Goal: Information Seeking & Learning: Learn about a topic

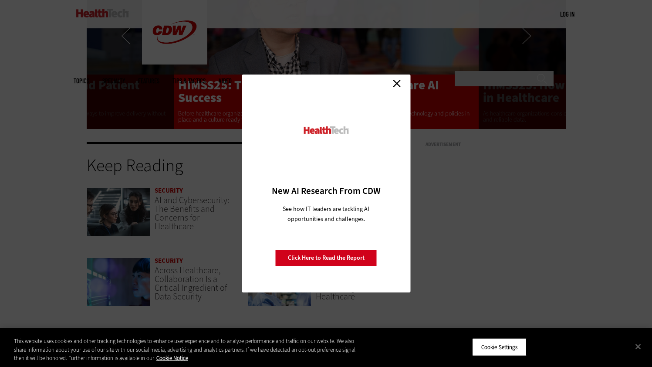
scroll to position [1725, 0]
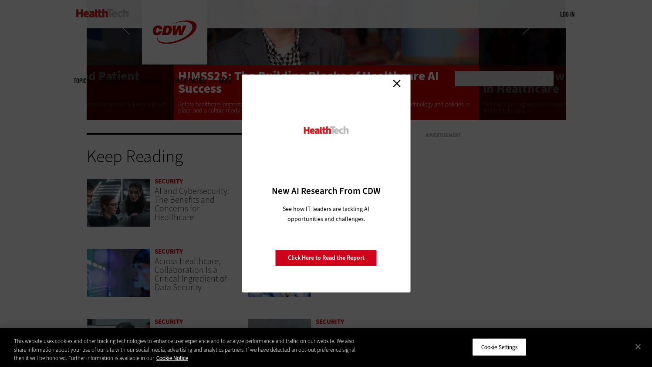
click at [399, 78] on link "Close" at bounding box center [397, 83] width 13 height 13
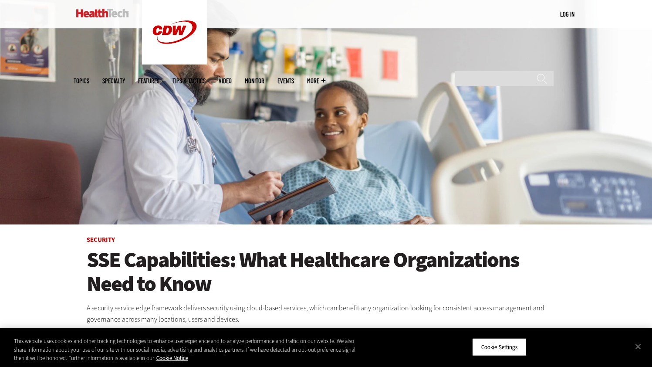
scroll to position [0, 0]
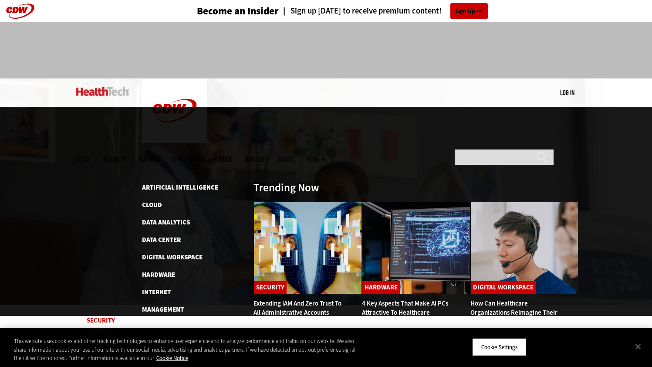
click at [89, 156] on span "Topics" at bounding box center [82, 159] width 16 height 7
click at [153, 200] on link "Cloud" at bounding box center [152, 204] width 20 height 9
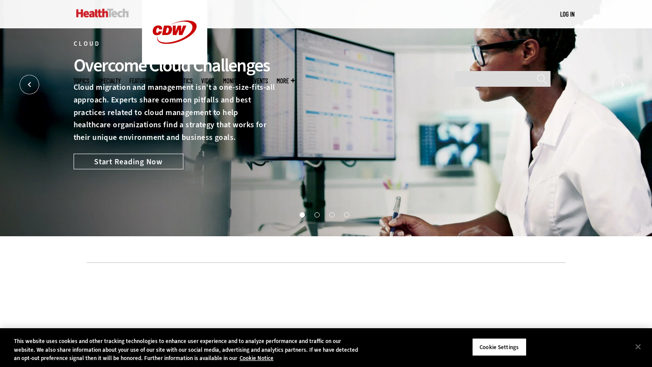
scroll to position [49, 0]
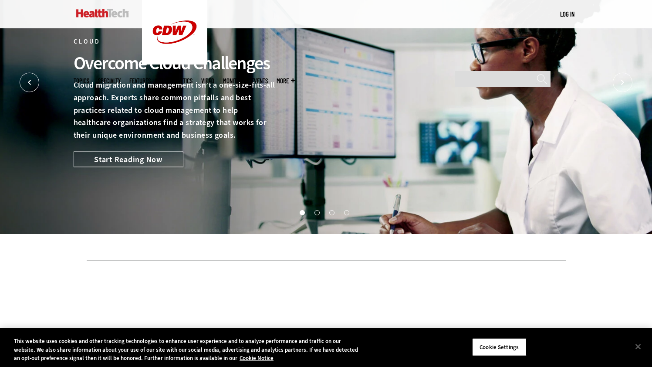
click at [319, 212] on button "2" at bounding box center [317, 212] width 4 height 4
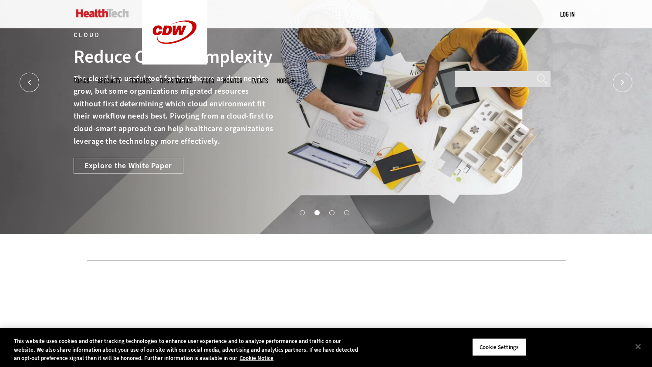
click at [325, 213] on ul "1 2 3 4" at bounding box center [326, 212] width 652 height 13
click at [333, 211] on button "3" at bounding box center [331, 212] width 4 height 4
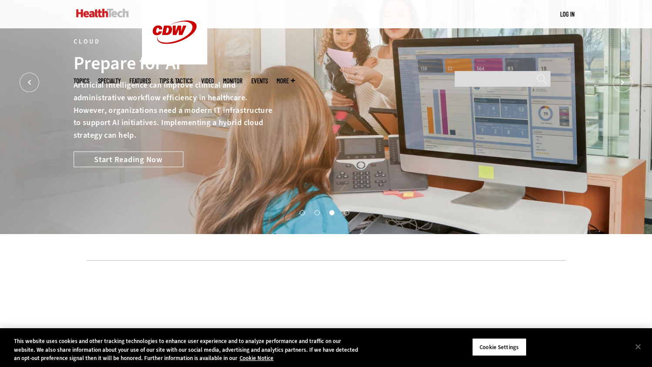
click at [343, 212] on ul "1 2 3 4" at bounding box center [326, 212] width 652 height 13
click at [348, 213] on button "4" at bounding box center [346, 212] width 4 height 4
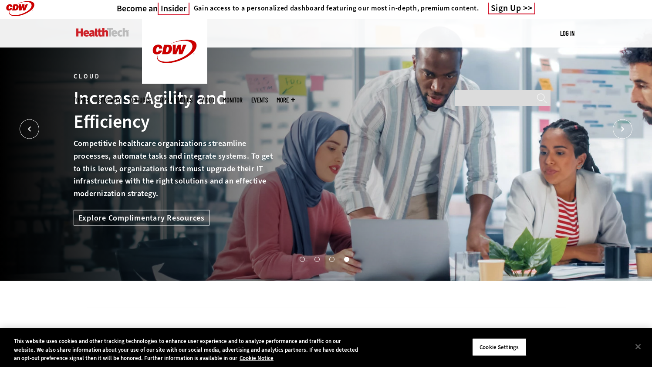
scroll to position [0, 0]
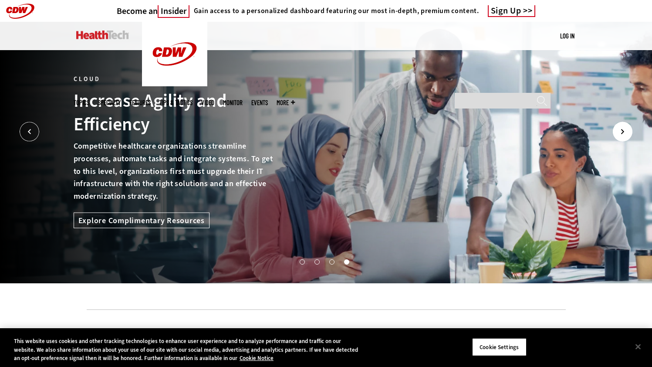
click at [625, 132] on icon "Next" at bounding box center [623, 132] width 20 height 20
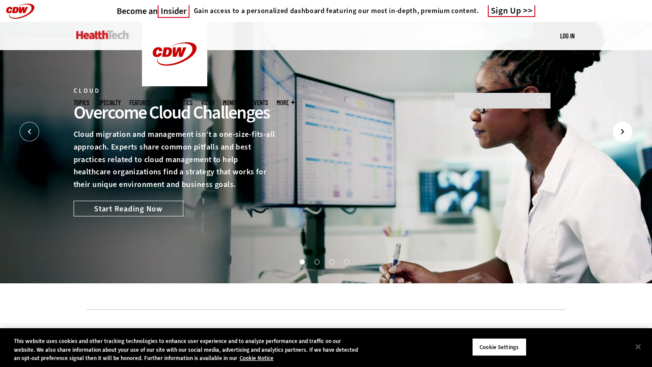
click at [631, 136] on icon "Next" at bounding box center [623, 132] width 20 height 20
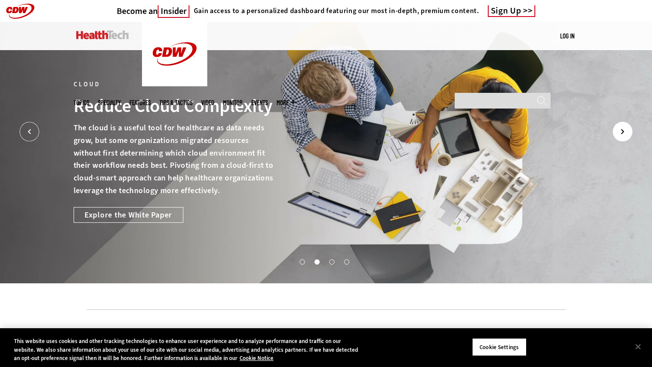
click at [631, 136] on icon "Next" at bounding box center [623, 132] width 20 height 20
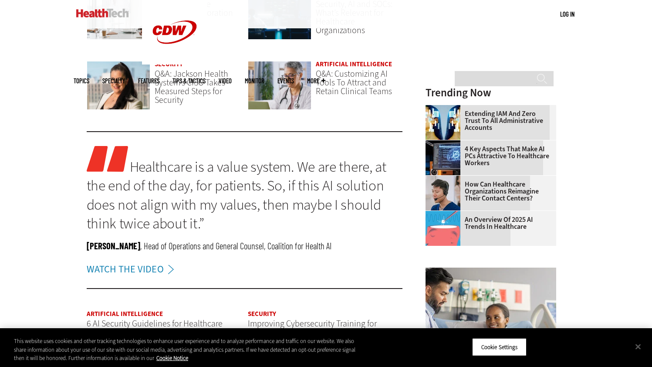
scroll to position [865, 0]
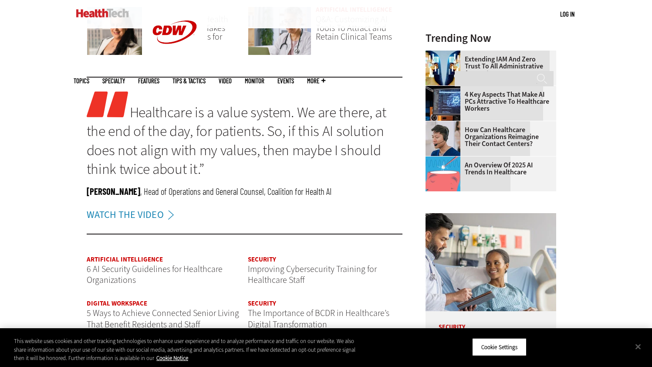
click at [323, 235] on div "Digital Workspace Content Management Systems Can Reduce Burnout Among Clinical …" at bounding box center [245, 42] width 316 height 914
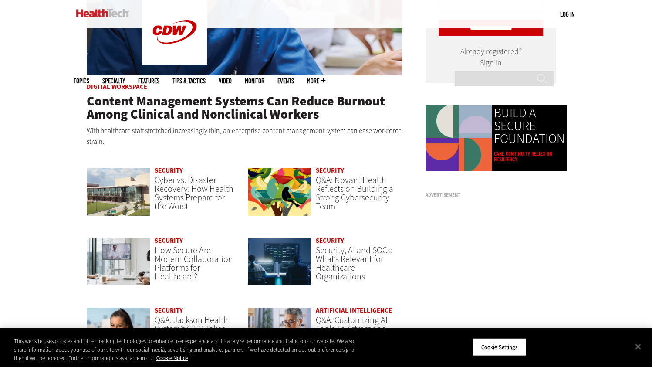
scroll to position [568, 0]
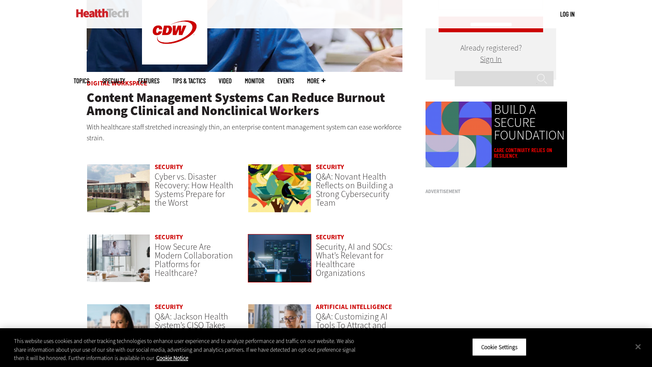
click at [265, 265] on img at bounding box center [280, 258] width 64 height 49
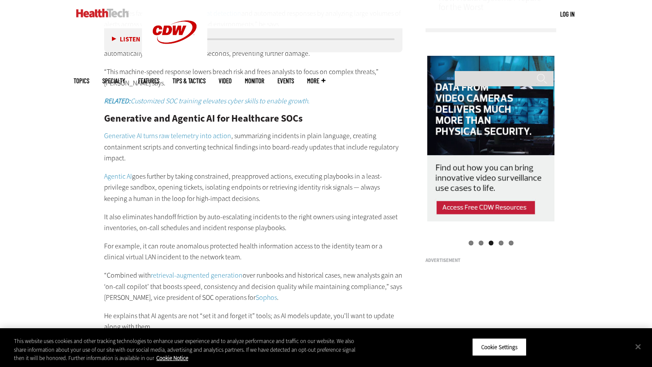
scroll to position [865, 0]
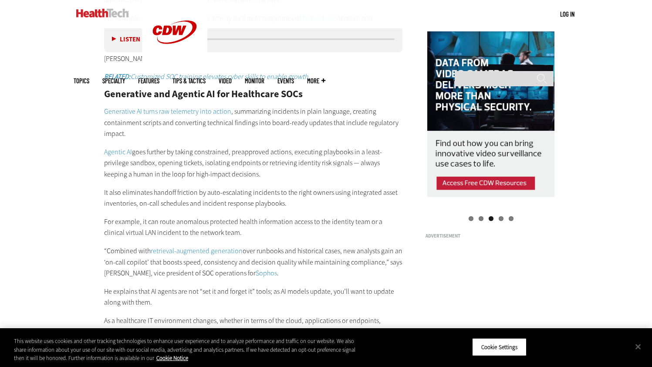
click at [490, 358] on div "Cookie Settings" at bounding box center [502, 347] width 60 height 31
click at [491, 349] on button "Cookie Settings" at bounding box center [499, 347] width 54 height 18
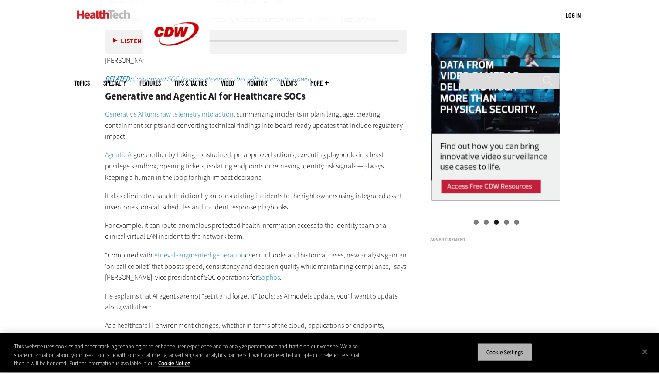
scroll to position [867, 0]
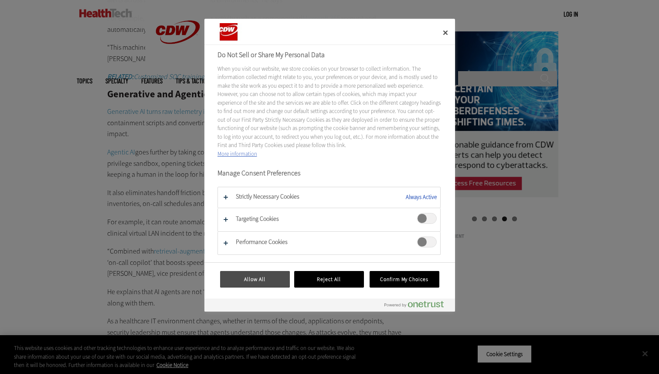
click at [276, 279] on button "Allow All" at bounding box center [255, 279] width 70 height 17
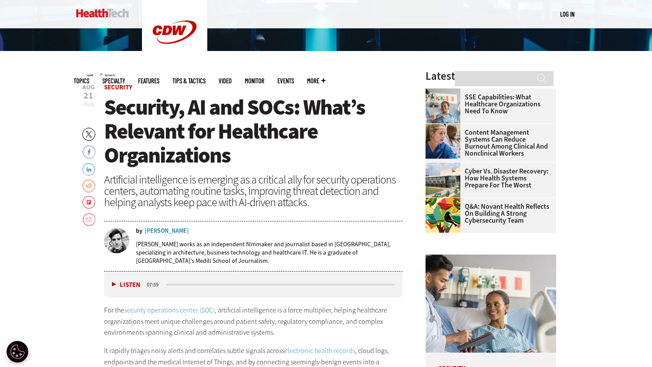
scroll to position [255, 0]
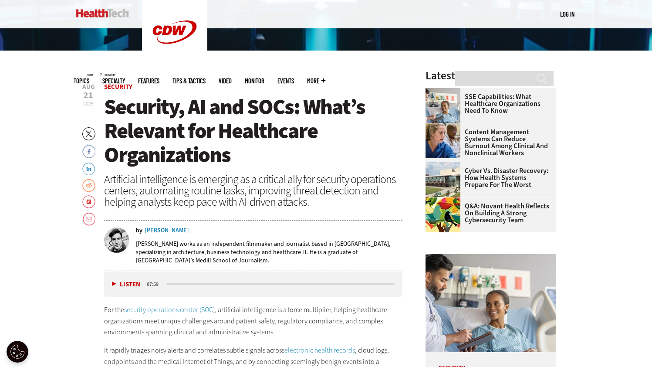
click at [112, 284] on button "Listen" at bounding box center [126, 284] width 28 height 7
click at [114, 285] on button "Pause" at bounding box center [125, 284] width 27 height 7
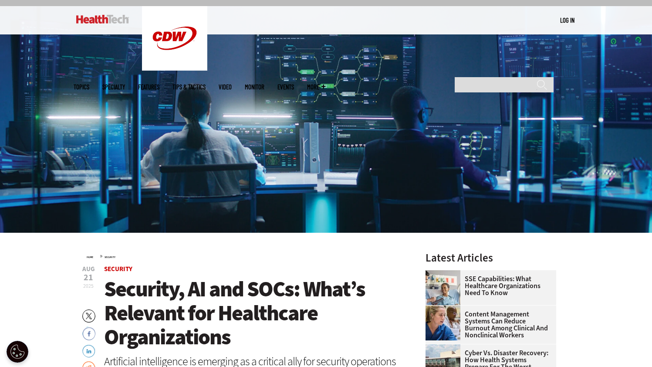
scroll to position [0, 0]
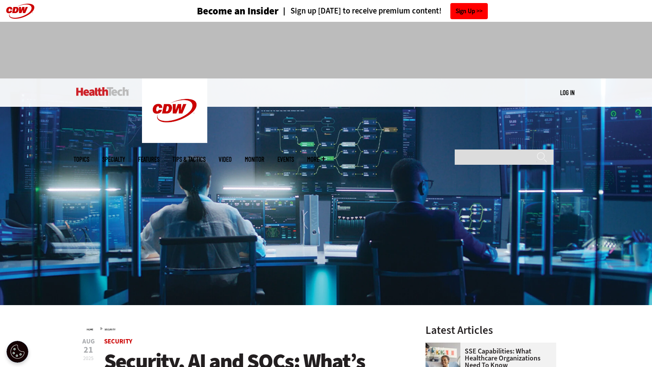
click at [465, 14] on link "Sign Up" at bounding box center [469, 11] width 37 height 16
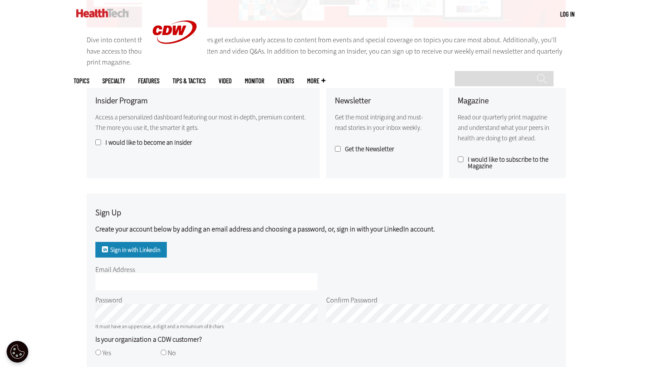
scroll to position [187, 0]
